Goal: Task Accomplishment & Management: Use online tool/utility

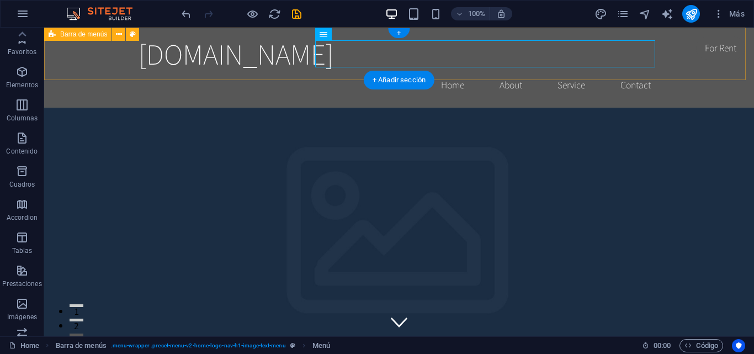
scroll to position [188, 0]
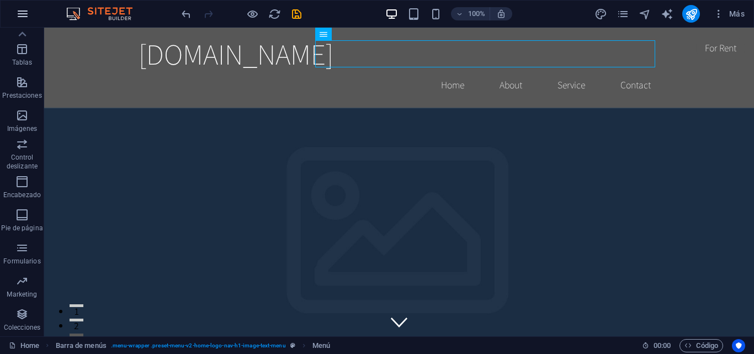
click at [27, 9] on icon "button" at bounding box center [22, 13] width 13 height 13
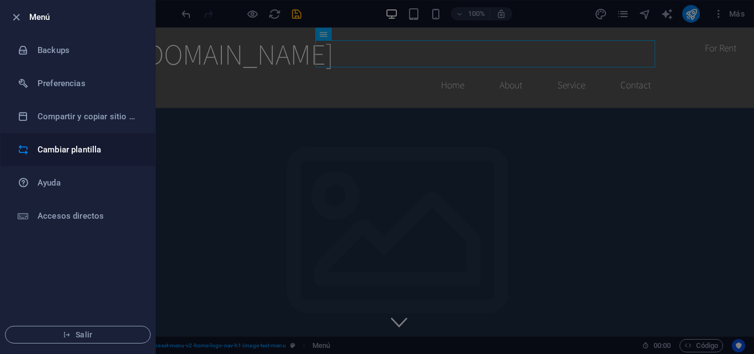
click at [96, 152] on h6 "Cambiar plantilla" at bounding box center [89, 149] width 102 height 13
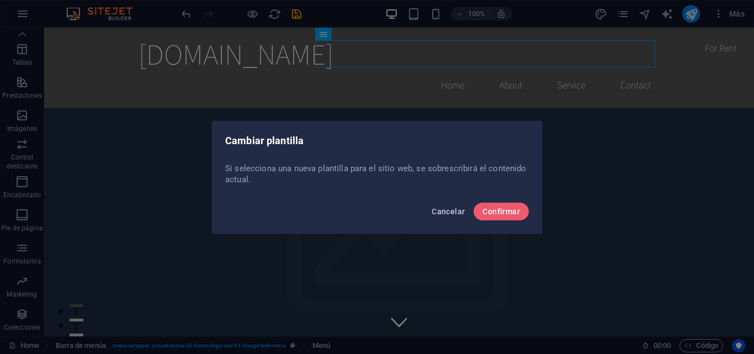
click at [455, 208] on span "Cancelar" at bounding box center [448, 211] width 33 height 9
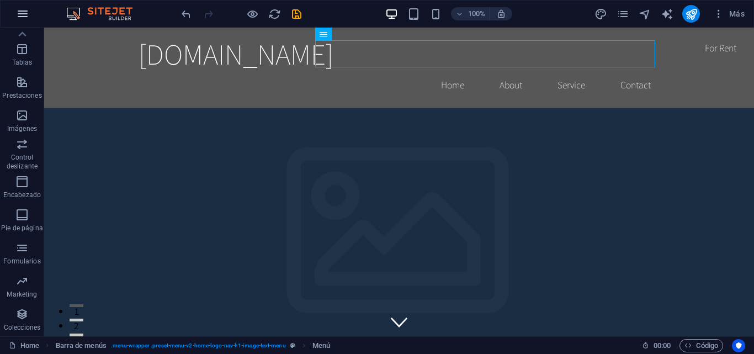
click at [27, 18] on icon "button" at bounding box center [22, 13] width 13 height 13
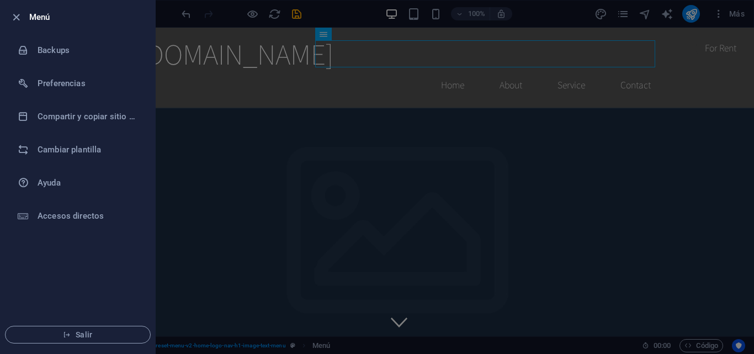
click at [229, 146] on div at bounding box center [377, 177] width 754 height 354
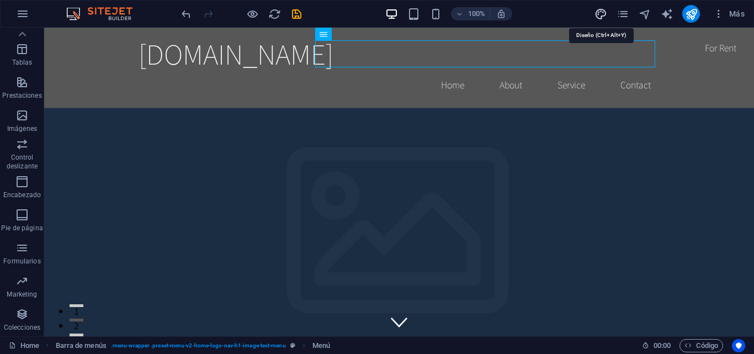
click at [602, 13] on icon "design" at bounding box center [601, 14] width 13 height 13
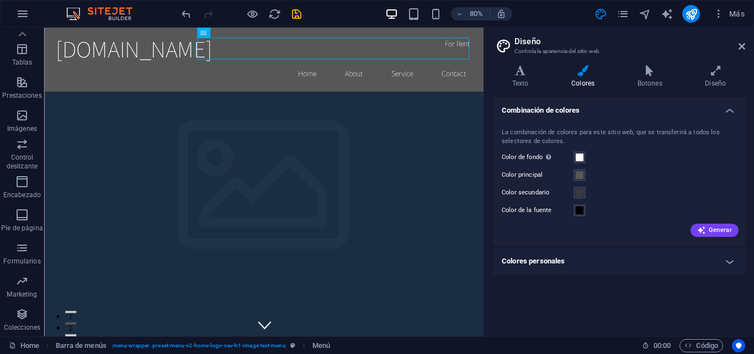
click at [555, 46] on h2 "Diseño" at bounding box center [630, 41] width 231 height 10
click at [734, 111] on h4 "Combinación de colores" at bounding box center [619, 107] width 252 height 20
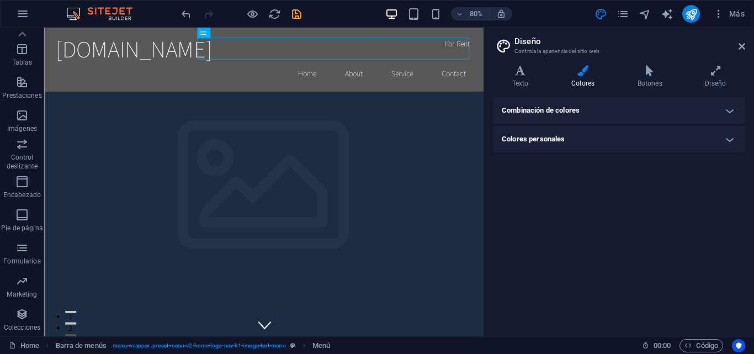
click at [734, 140] on h4 "Colores personales" at bounding box center [619, 139] width 252 height 27
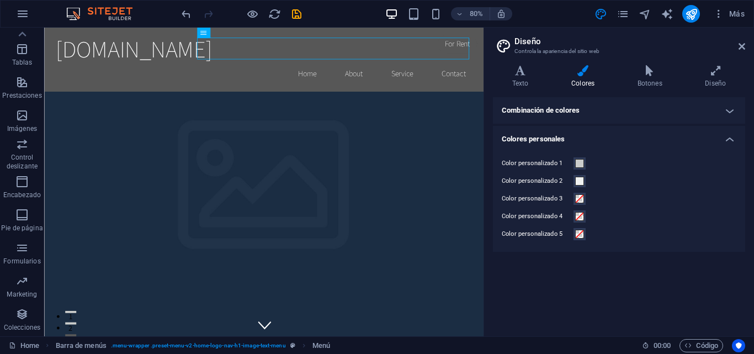
click at [734, 140] on h4 "Colores personales" at bounding box center [619, 136] width 252 height 20
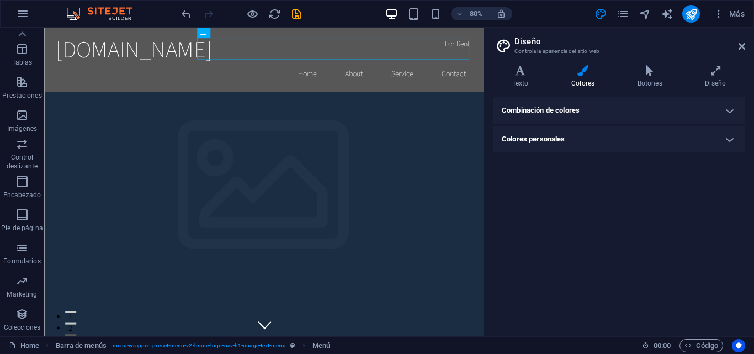
click at [728, 111] on h4 "Combinación de colores" at bounding box center [619, 110] width 252 height 27
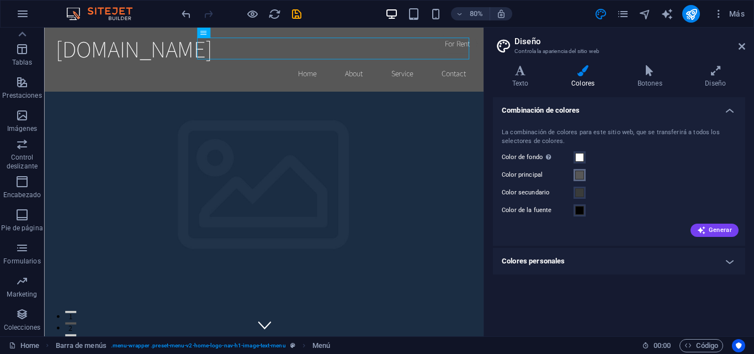
click at [579, 174] on span at bounding box center [579, 175] width 9 height 9
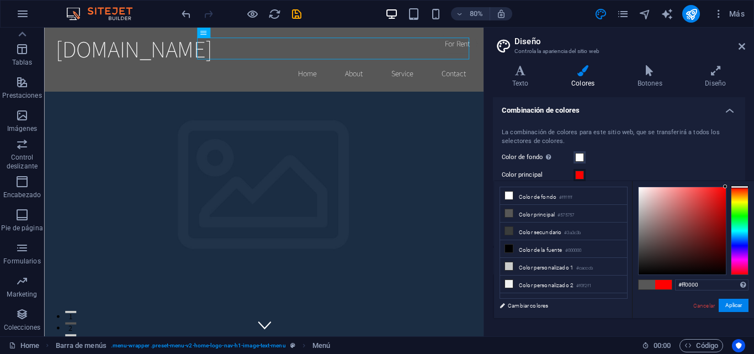
drag, startPoint x: 693, startPoint y: 203, endPoint x: 730, endPoint y: 181, distance: 43.8
click at [730, 181] on div "#ff0000 Formatos soportados #0852ed rgb(8, 82, 237) rgba(8, 82, 237, 90%) hsv(2…" at bounding box center [693, 329] width 122 height 297
click at [740, 308] on button "Aplicar" at bounding box center [734, 305] width 30 height 13
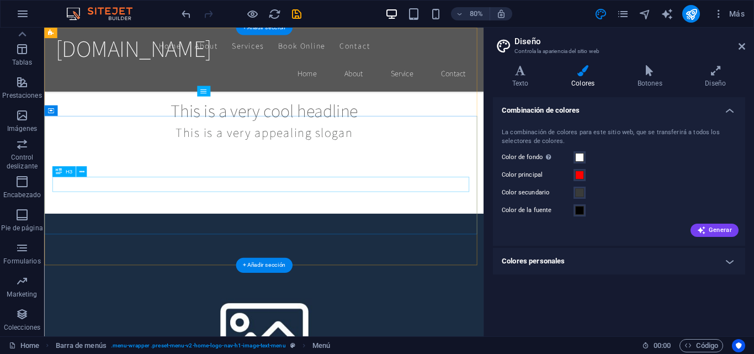
scroll to position [0, 0]
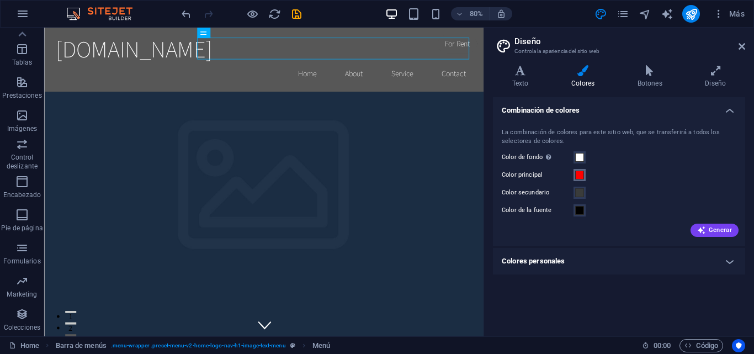
click at [582, 178] on span at bounding box center [579, 175] width 9 height 9
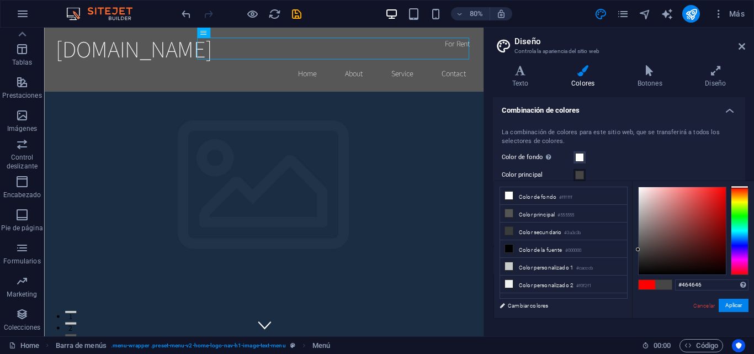
drag, startPoint x: 660, startPoint y: 217, endPoint x: 634, endPoint y: 250, distance: 41.3
click at [634, 250] on div "#464646 Formatos soportados #0852ed rgb(8, 82, 237) rgba(8, 82, 237, 90%) hsv(2…" at bounding box center [693, 329] width 122 height 297
click at [634, 252] on div "#464646 Formatos soportados #0852ed rgb(8, 82, 237) rgba(8, 82, 237, 90%) hsv(2…" at bounding box center [693, 329] width 122 height 297
type input "#5b5b5b"
drag, startPoint x: 640, startPoint y: 247, endPoint x: 634, endPoint y: 242, distance: 8.0
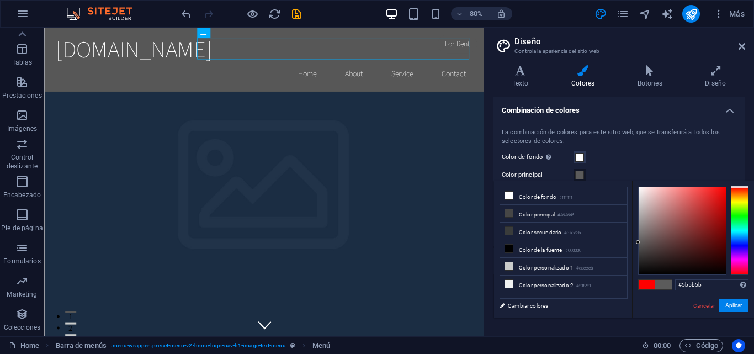
click at [634, 242] on div "#5b5b5b Formatos soportados #0852ed rgb(8, 82, 237) rgba(8, 82, 237, 90%) hsv(2…" at bounding box center [693, 329] width 122 height 297
click at [729, 306] on button "Aplicar" at bounding box center [734, 305] width 30 height 13
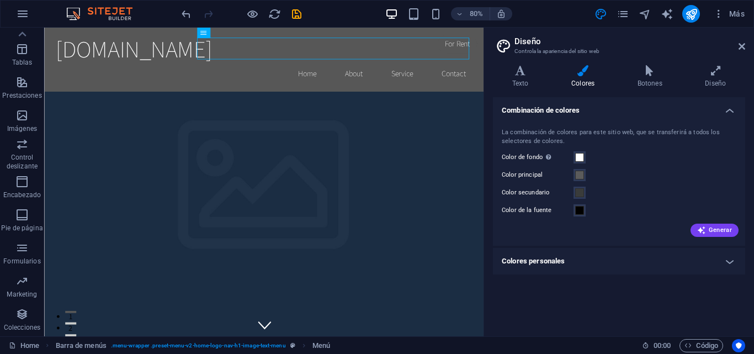
click at [591, 259] on h4 "Colores personales" at bounding box center [619, 261] width 252 height 27
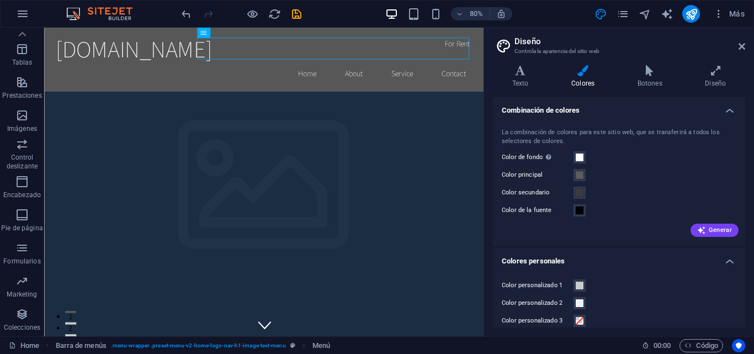
click at [591, 259] on h4 "Colores personales" at bounding box center [619, 258] width 252 height 20
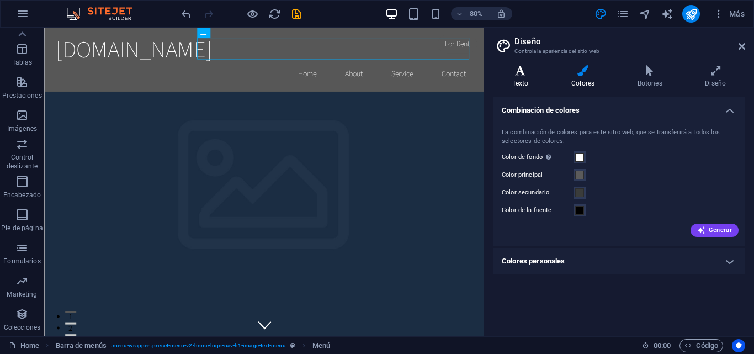
click at [525, 77] on h4 "Texto" at bounding box center [522, 76] width 59 height 23
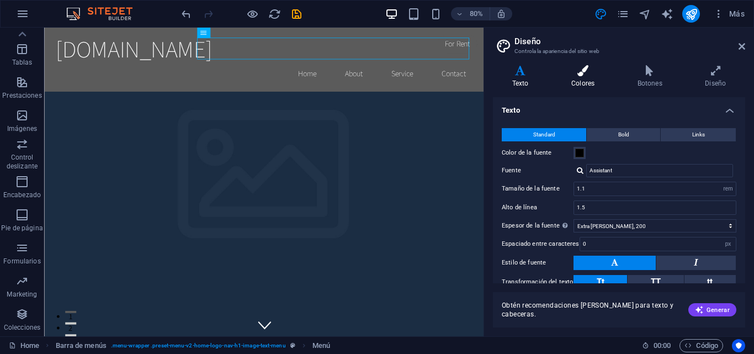
click at [582, 77] on h4 "Colores" at bounding box center [585, 76] width 66 height 23
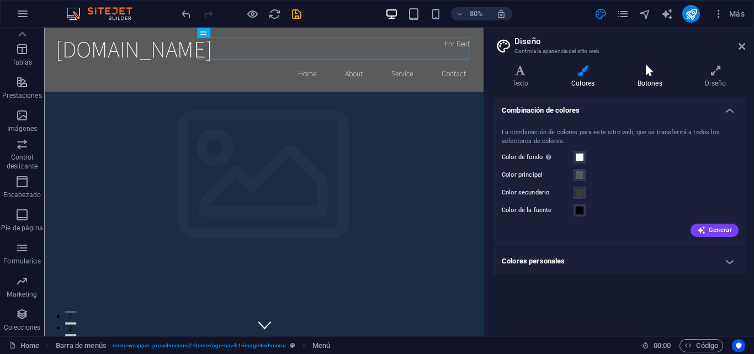
click at [647, 72] on icon at bounding box center [649, 70] width 63 height 11
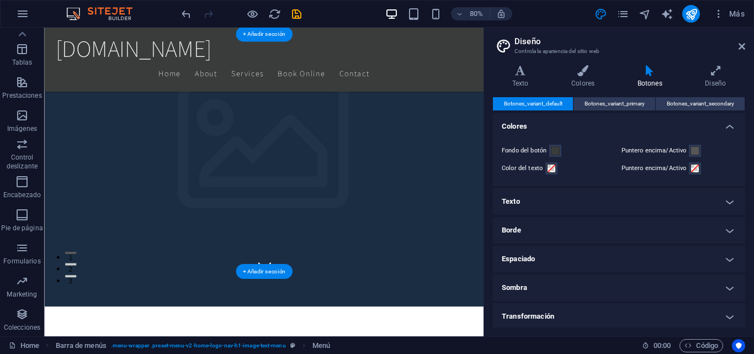
scroll to position [294, 0]
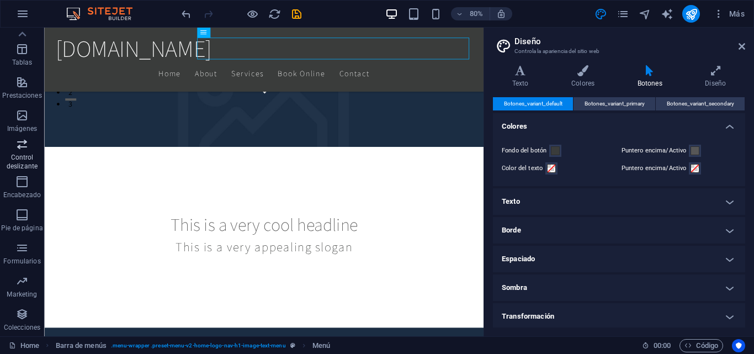
click at [23, 158] on p "Control deslizante" at bounding box center [22, 162] width 44 height 18
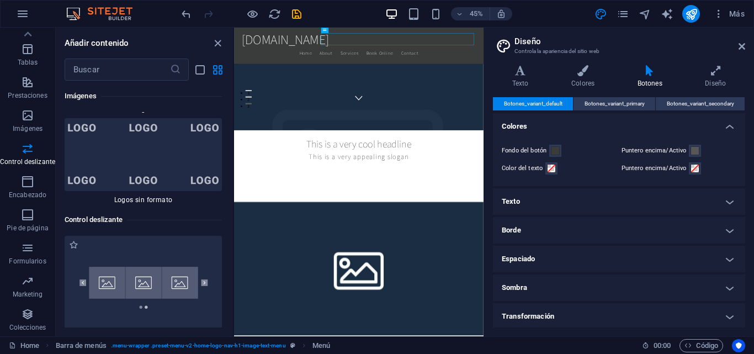
scroll to position [12495, 0]
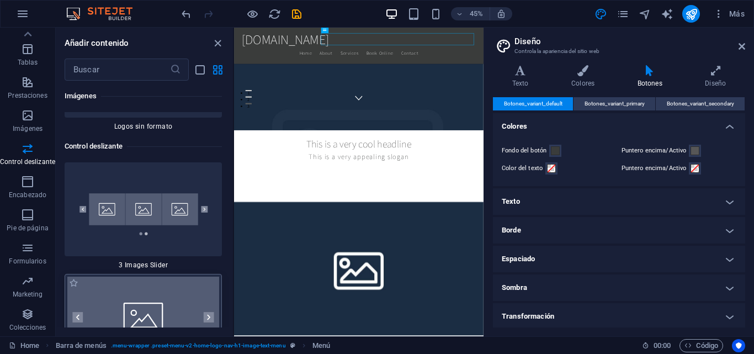
drag, startPoint x: 176, startPoint y: 197, endPoint x: 222, endPoint y: 337, distance: 148.1
click at [176, 277] on img at bounding box center [143, 317] width 152 height 81
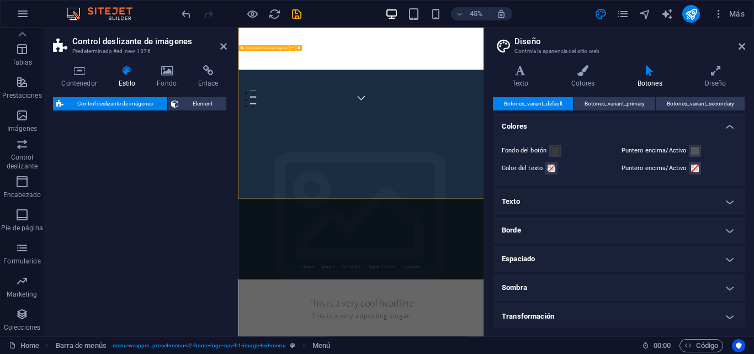
select select "rem"
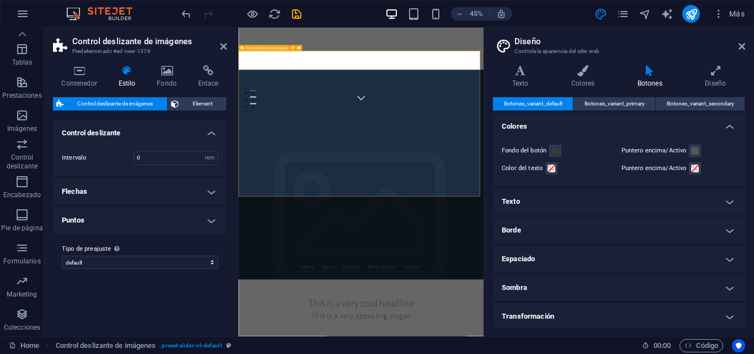
scroll to position [0, 0]
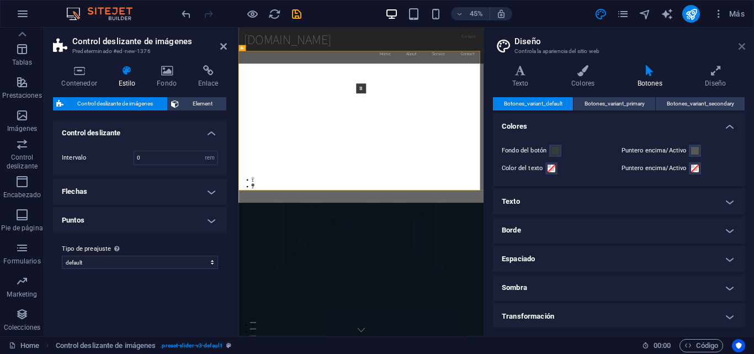
click at [740, 44] on icon at bounding box center [742, 46] width 7 height 9
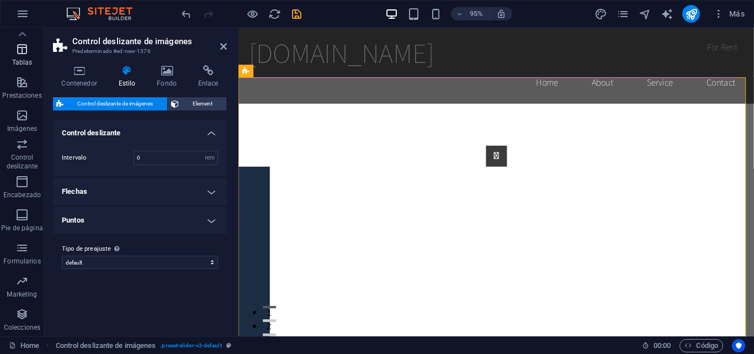
click at [32, 50] on span "Tablas" at bounding box center [22, 56] width 44 height 27
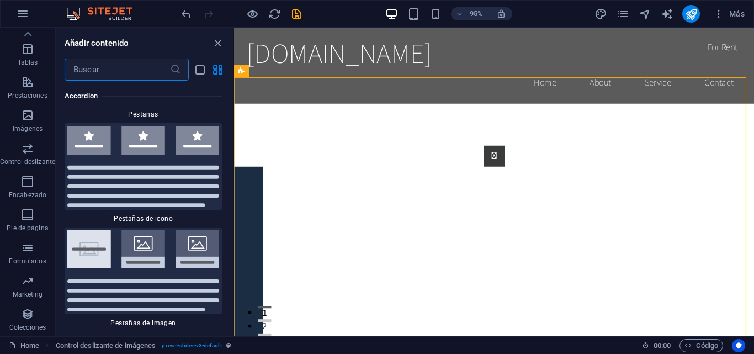
scroll to position [7403, 0]
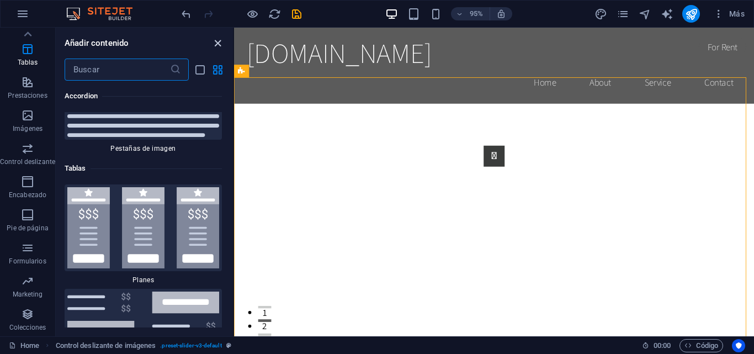
click at [215, 41] on icon "close panel" at bounding box center [217, 43] width 13 height 13
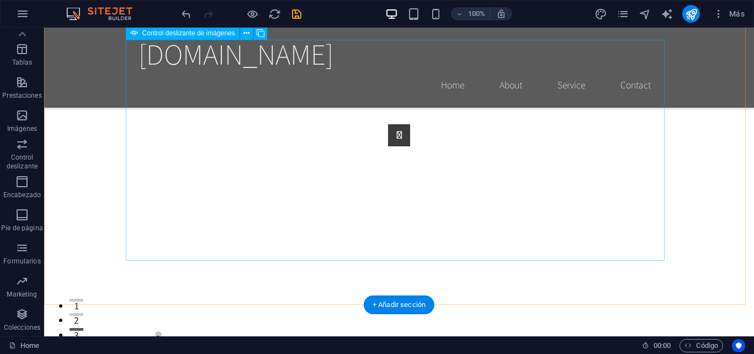
scroll to position [84, 0]
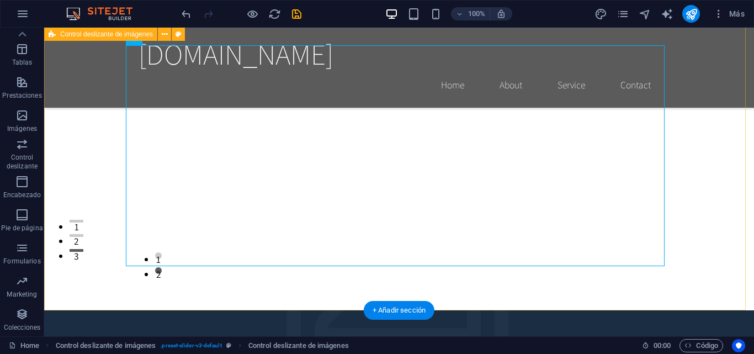
click at [732, 161] on div "1 2" at bounding box center [399, 126] width 710 height 367
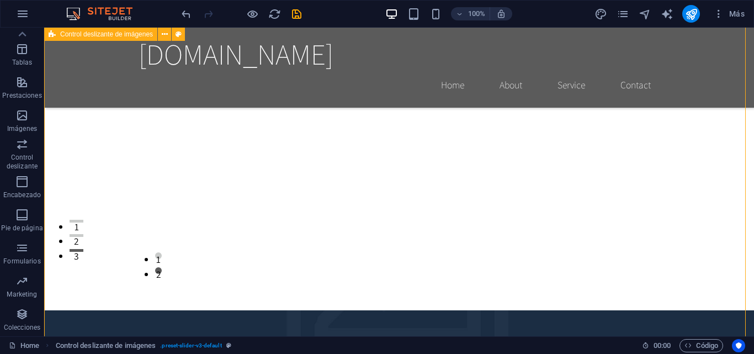
scroll to position [0, 0]
